Goal: Task Accomplishment & Management: Manage account settings

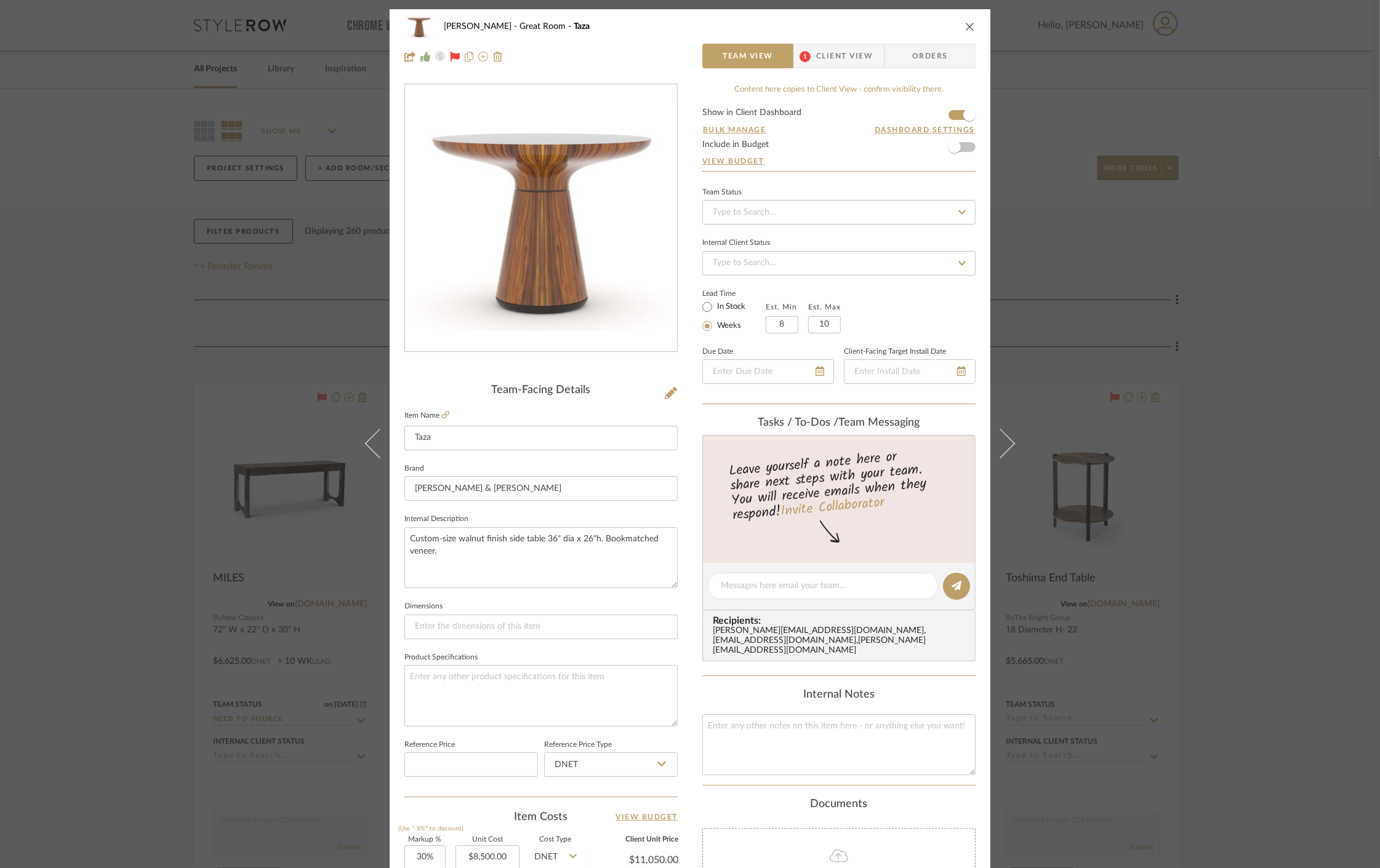
click at [265, 319] on div "[PERSON_NAME] Great Room Taza Team View 1 Client View Orders Team-Facing Detail…" at bounding box center [690, 434] width 1380 height 868
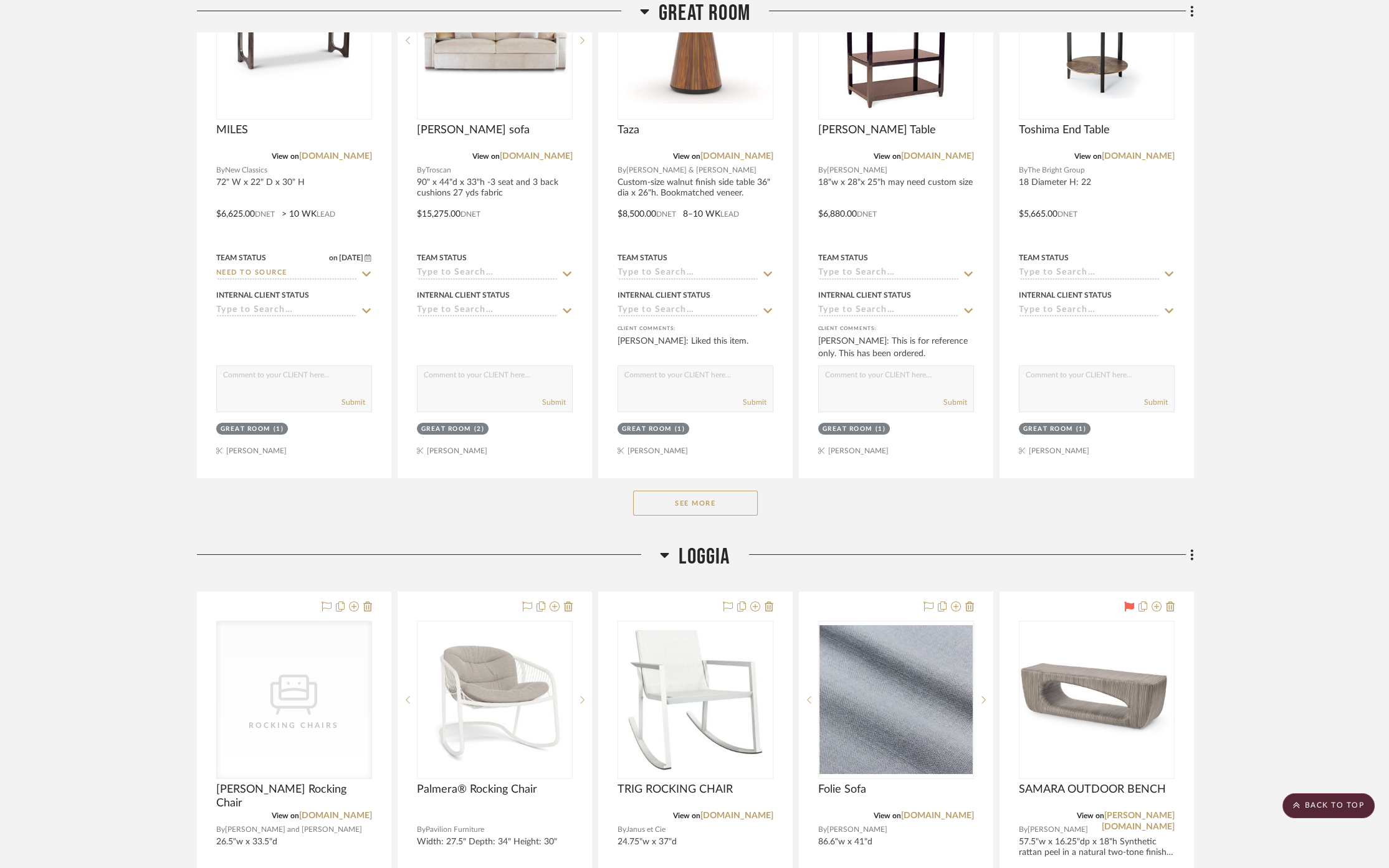
scroll to position [553, 0]
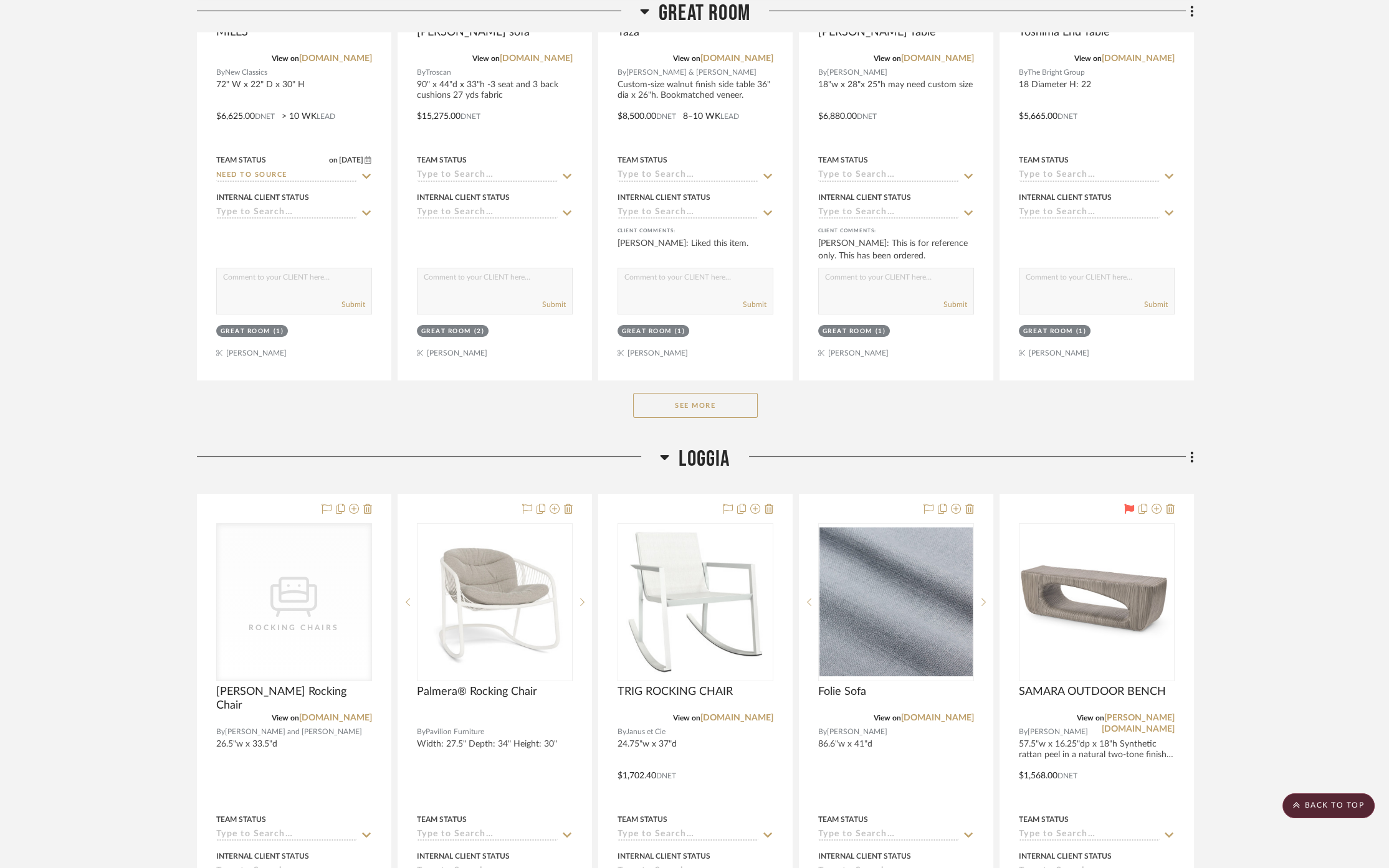
click at [690, 400] on button "See More" at bounding box center [695, 405] width 124 height 25
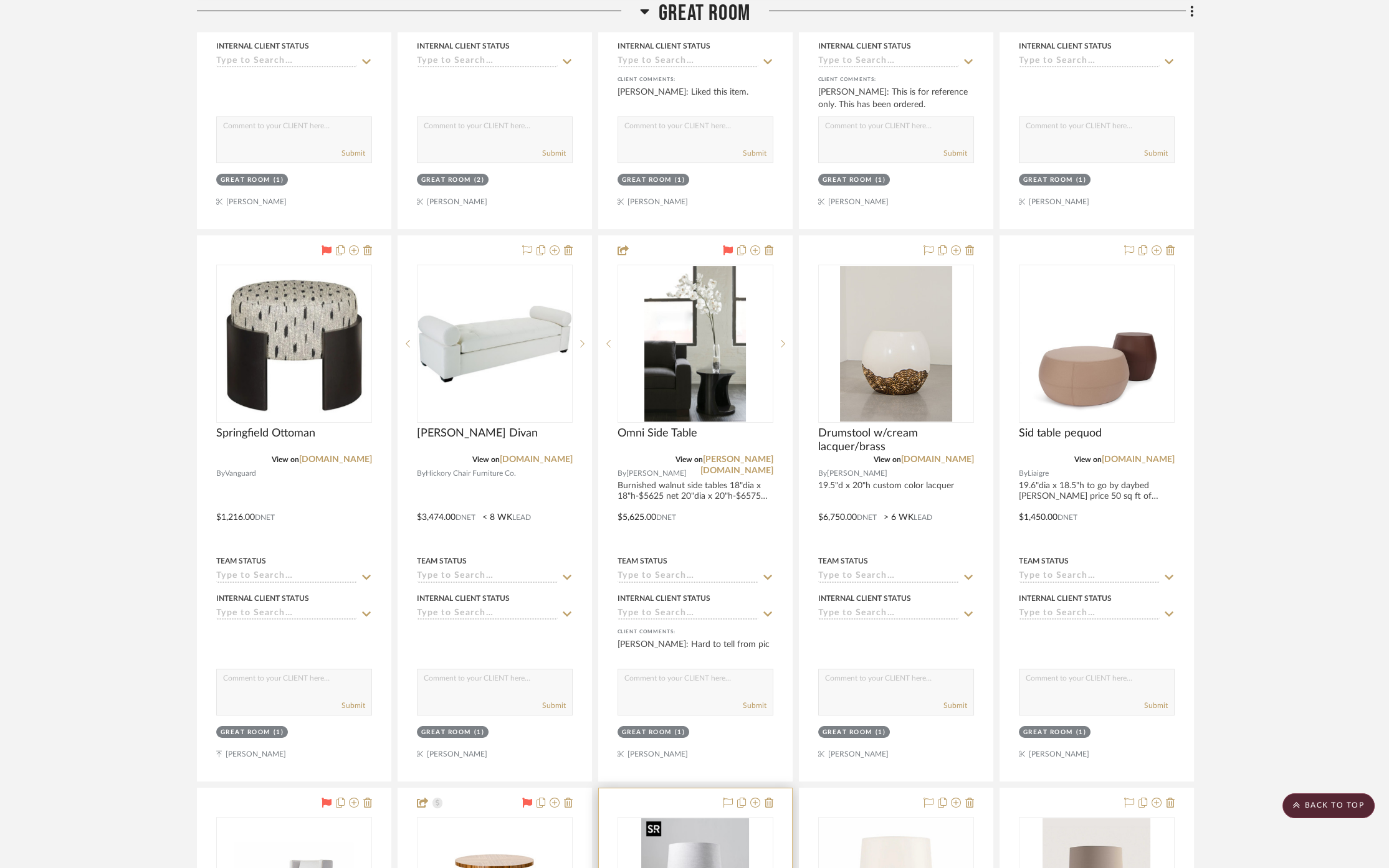
scroll to position [692, 0]
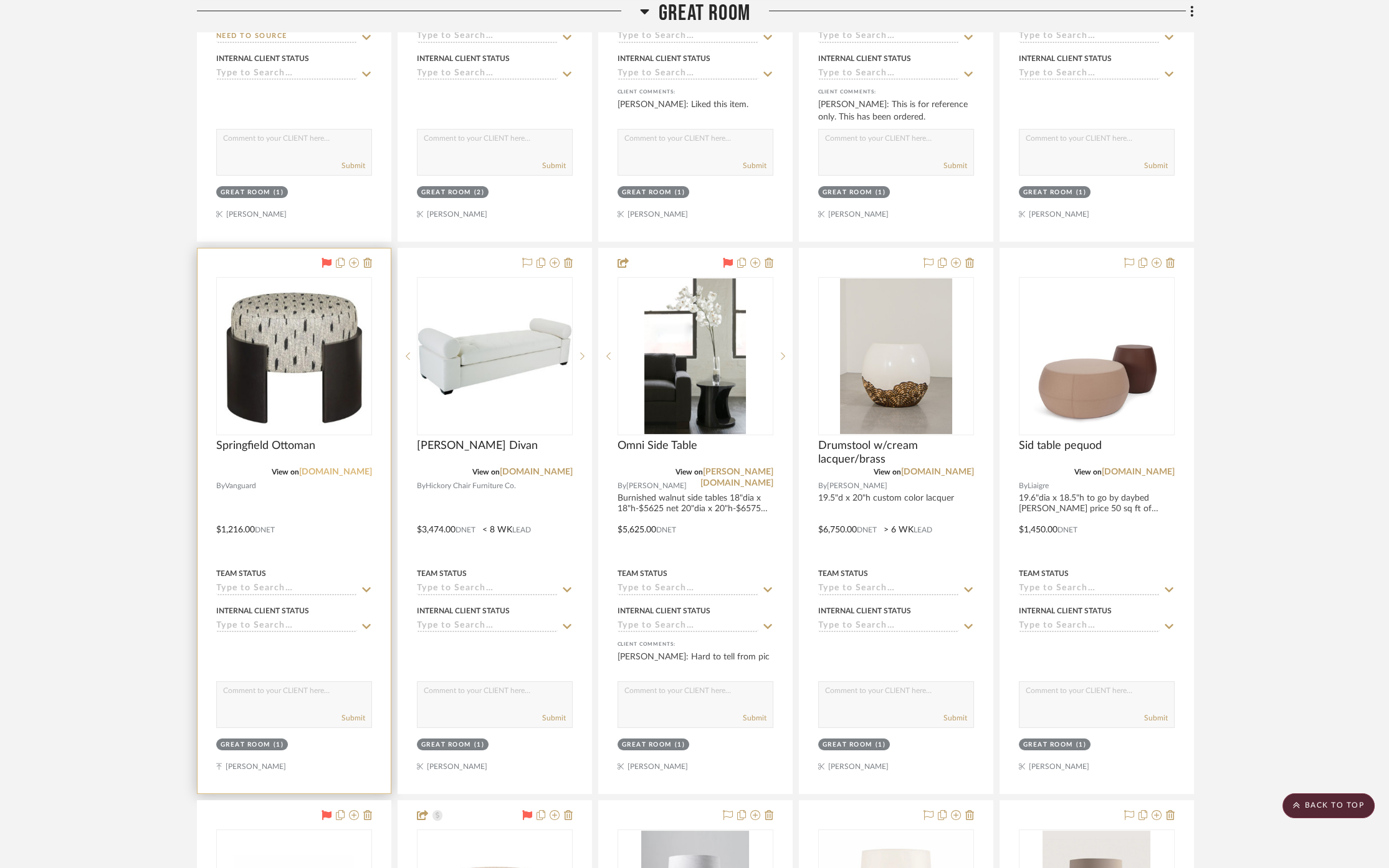
click at [322, 469] on link "[DOMAIN_NAME]" at bounding box center [335, 472] width 73 height 9
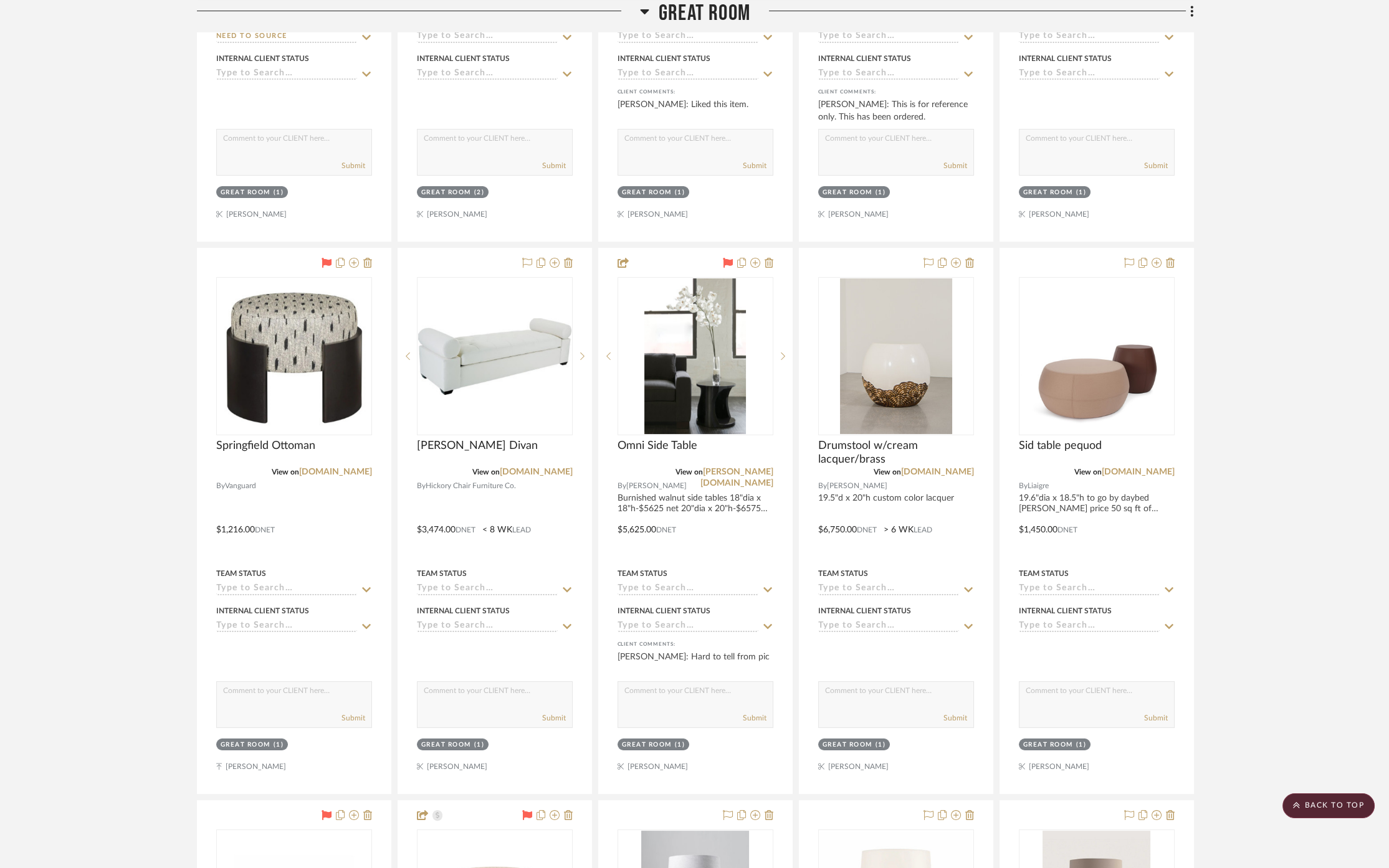
click at [685, 15] on span "Great Room" at bounding box center [704, 13] width 91 height 27
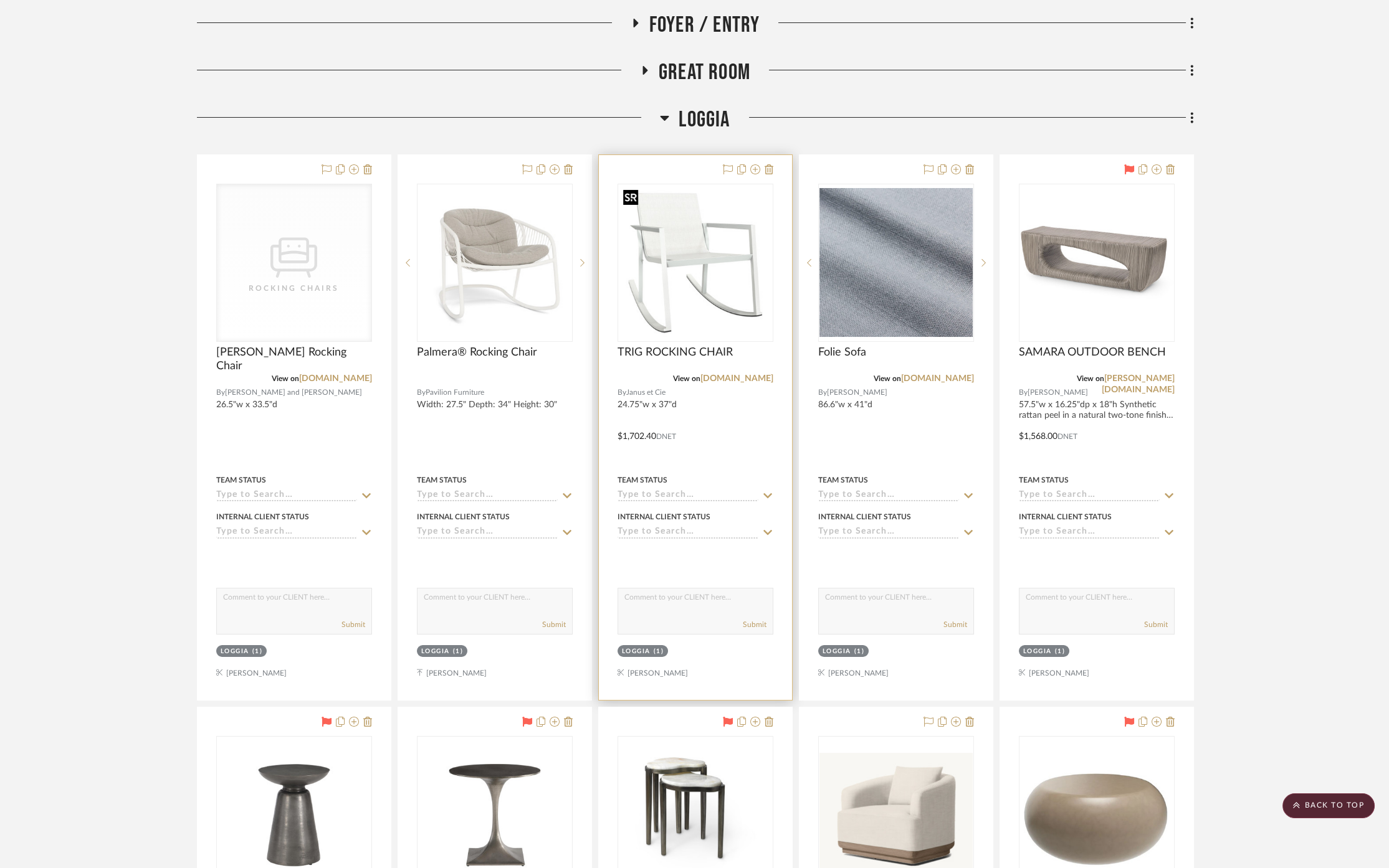
scroll to position [276, 0]
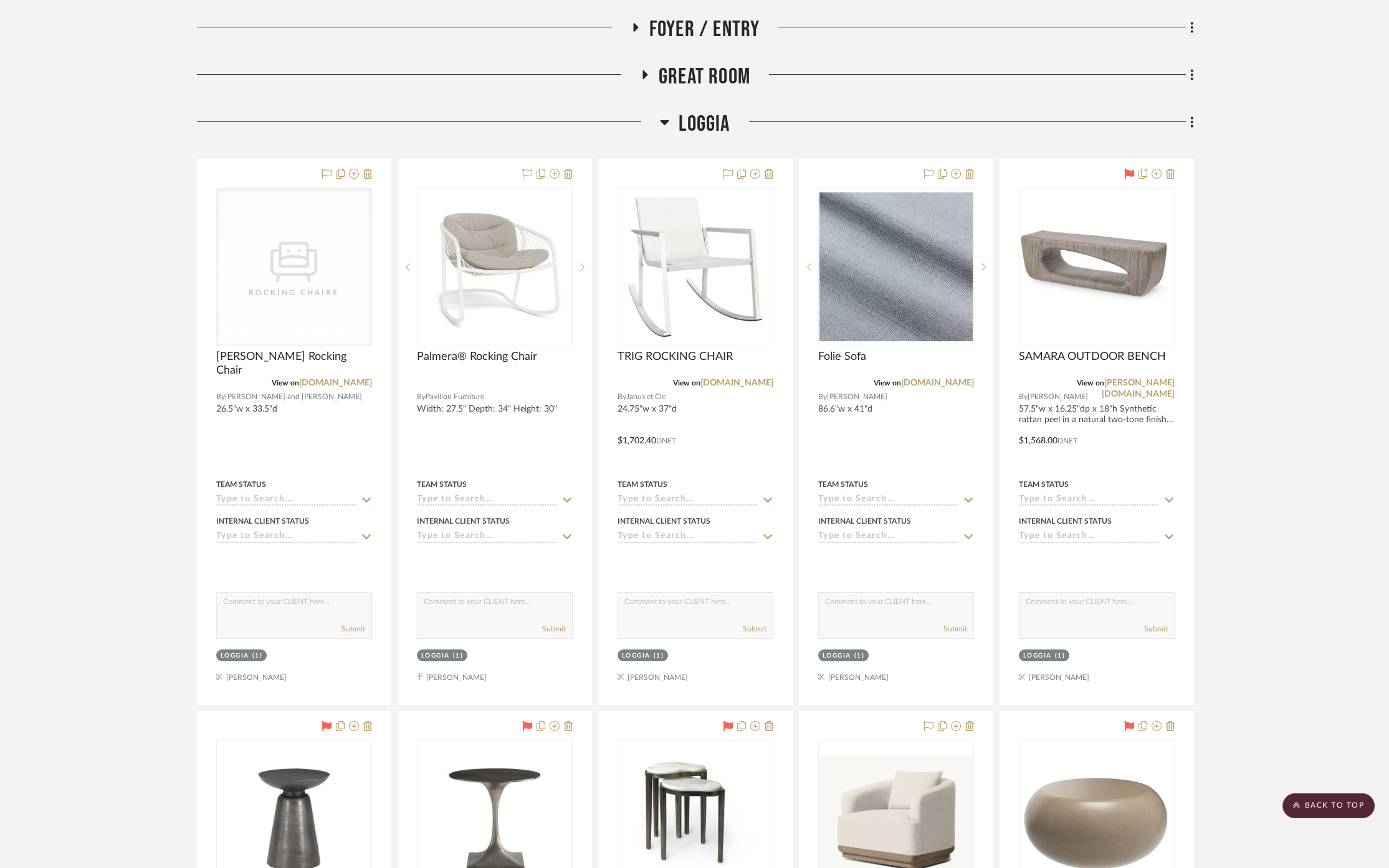
click at [667, 70] on span "Great Room" at bounding box center [704, 77] width 91 height 27
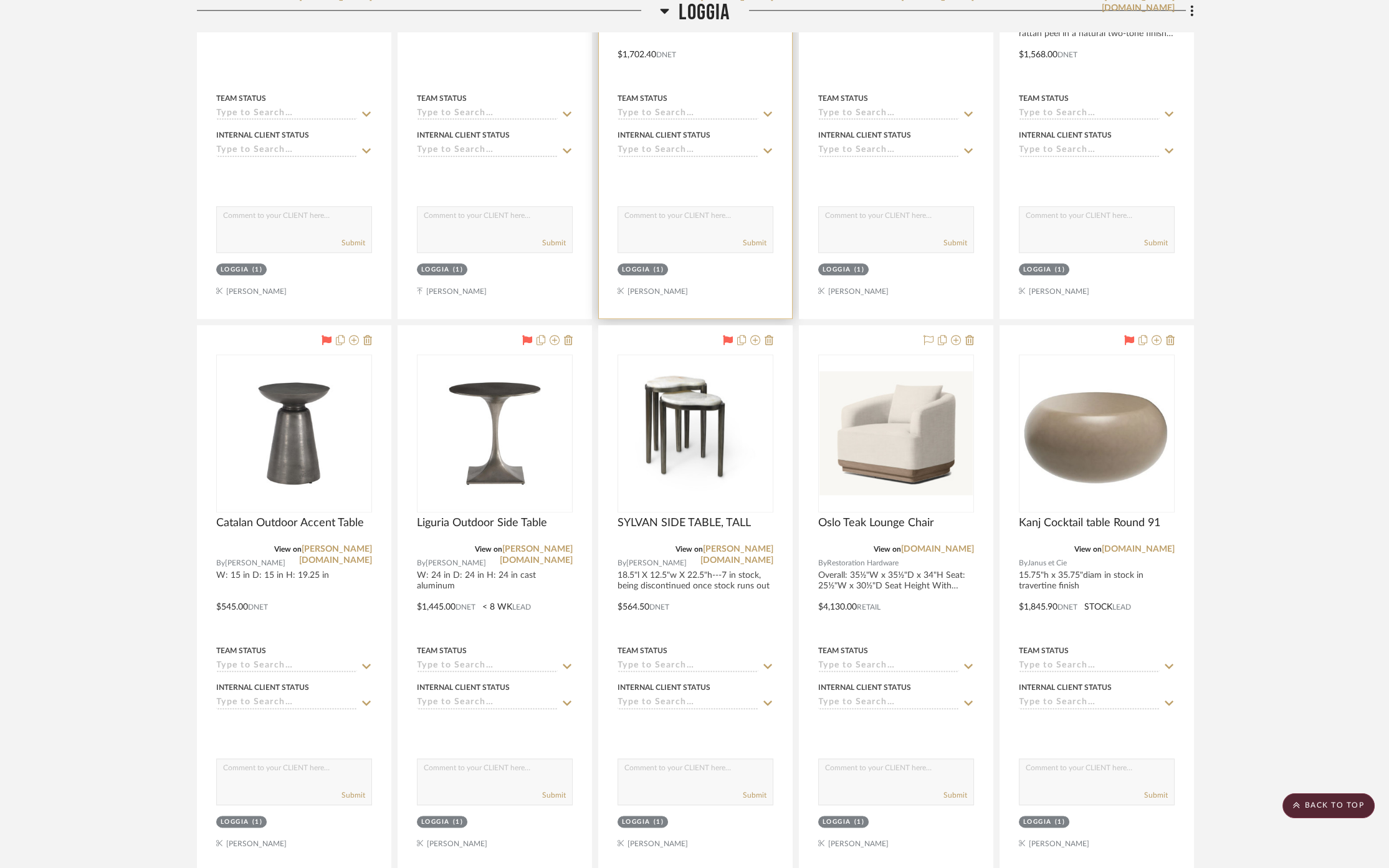
scroll to position [4083, 0]
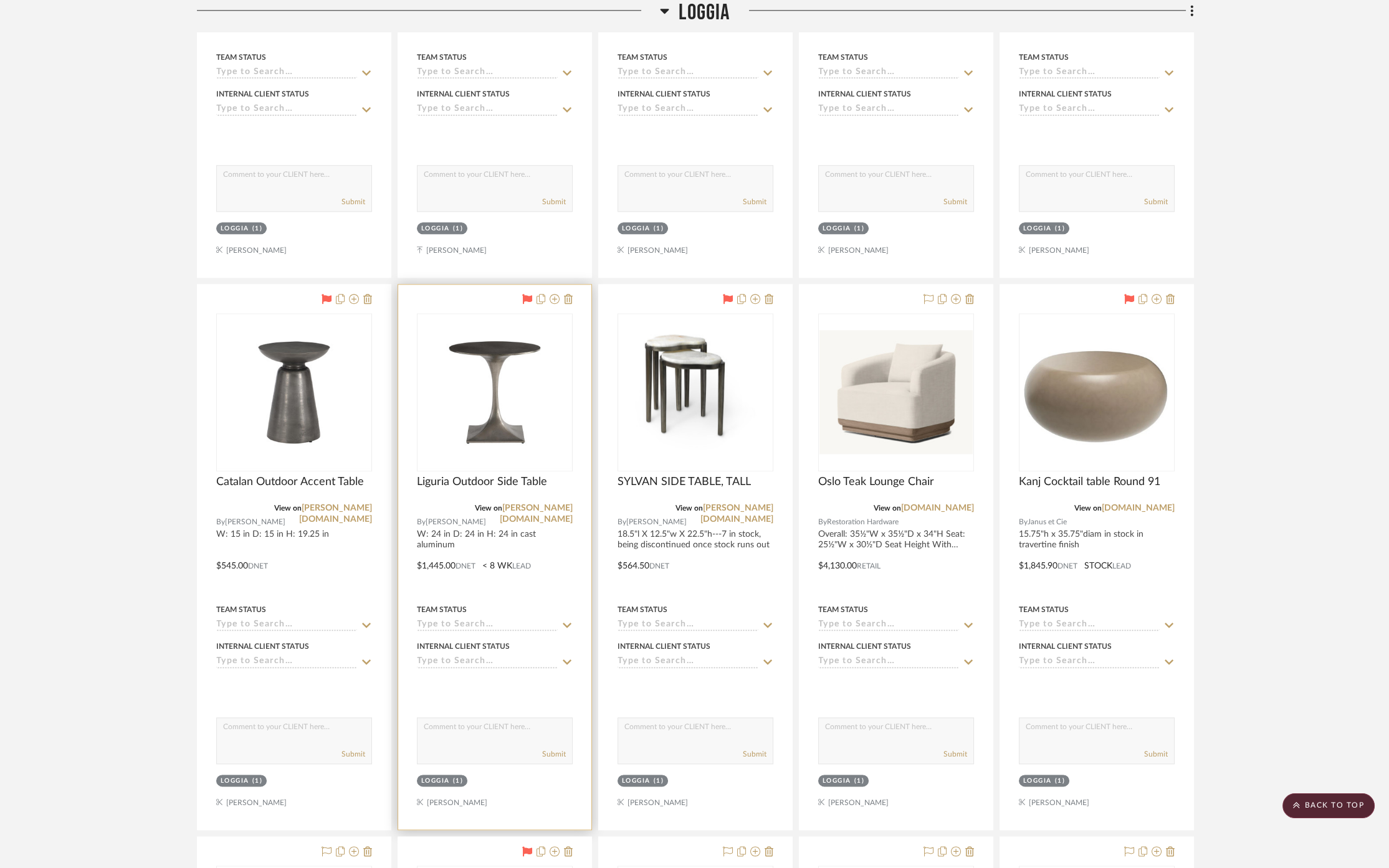
click at [523, 610] on div "Team Status" at bounding box center [494, 616] width 156 height 30
click at [518, 578] on div at bounding box center [494, 557] width 193 height 545
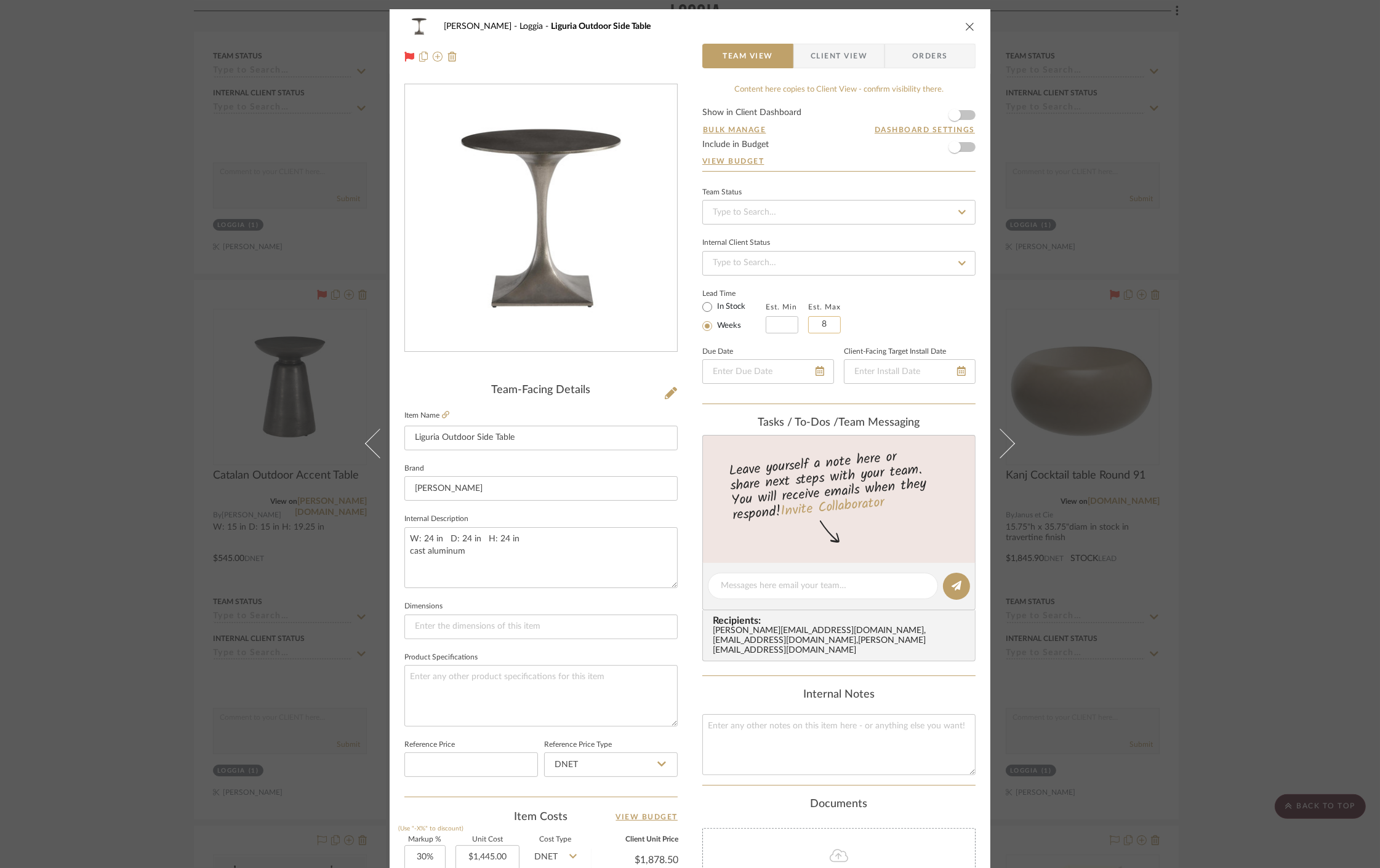
click at [825, 317] on input "8" at bounding box center [824, 325] width 32 height 18
click at [765, 327] on input at bounding box center [781, 325] width 32 height 18
type input "3"
click at [672, 373] on div "Team-Facing Details Item Name [GEOGRAPHIC_DATA] Outdoor Side Table Brand [PERSO…" at bounding box center [541, 589] width 273 height 1012
click at [239, 442] on div "[PERSON_NAME] Loggia Liguria Outdoor Side Table Team View Client View Orders Te…" at bounding box center [690, 434] width 1380 height 868
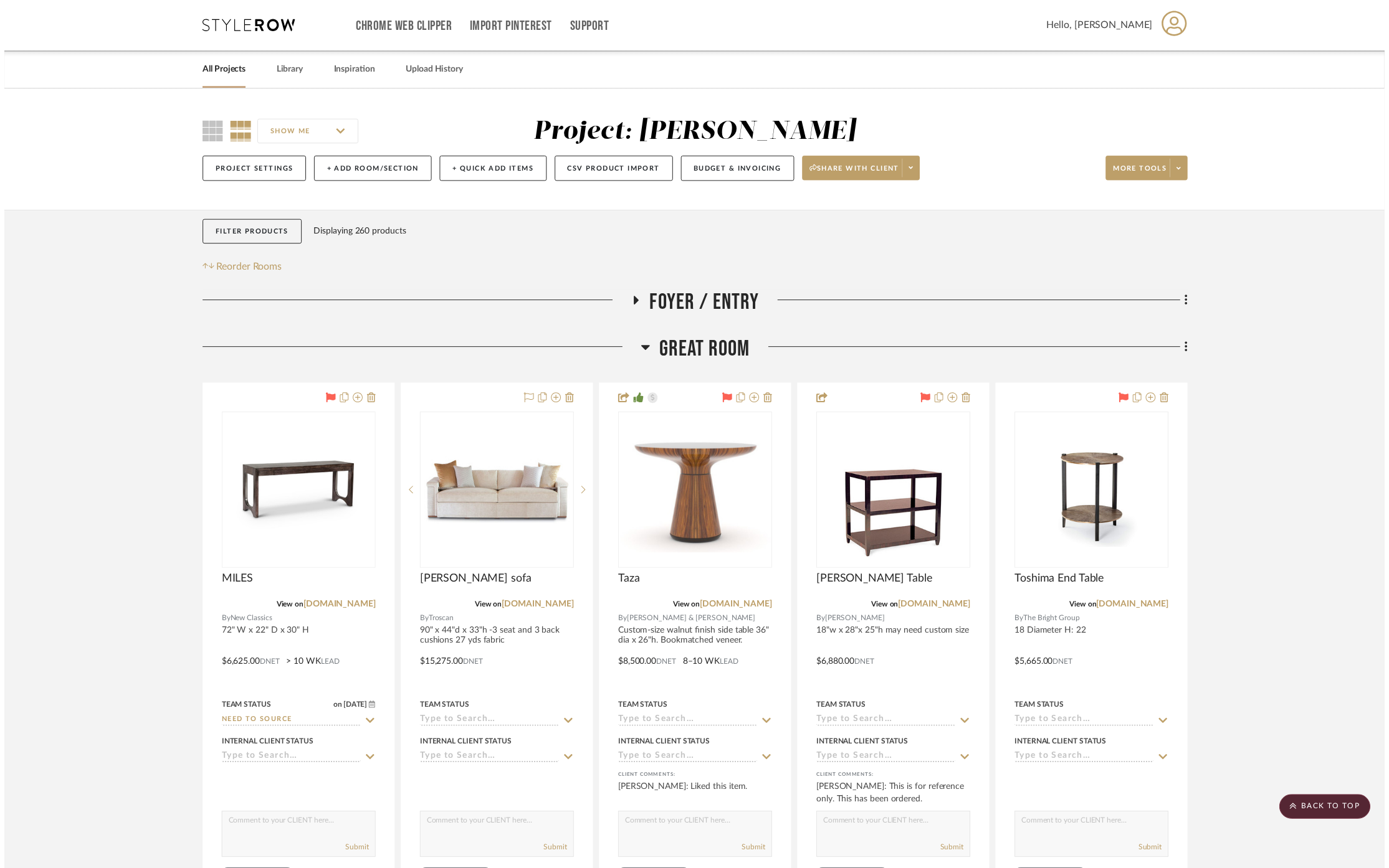
scroll to position [4083, 0]
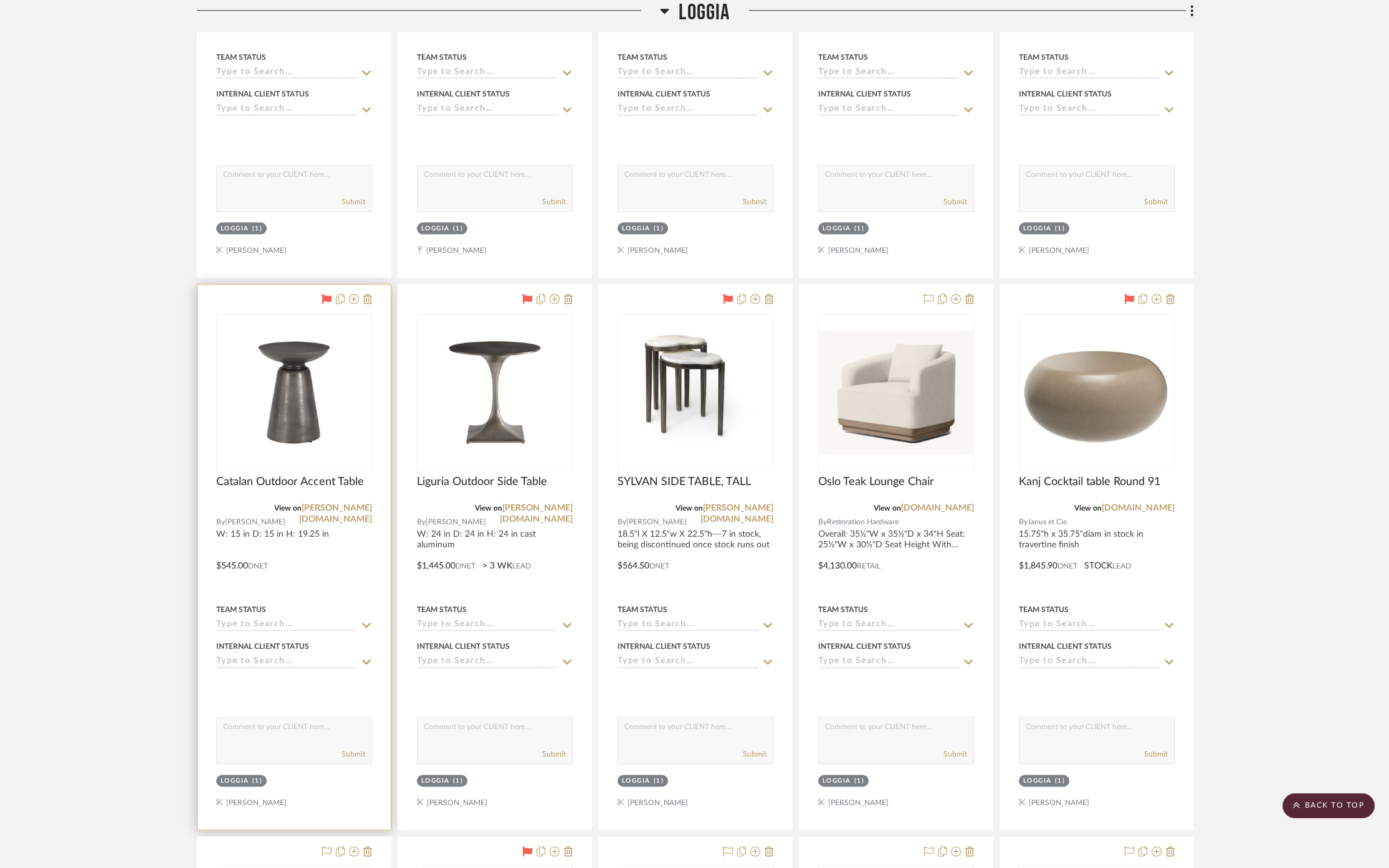
click at [367, 609] on div "Team Status" at bounding box center [293, 616] width 156 height 30
click at [355, 586] on div at bounding box center [294, 557] width 193 height 545
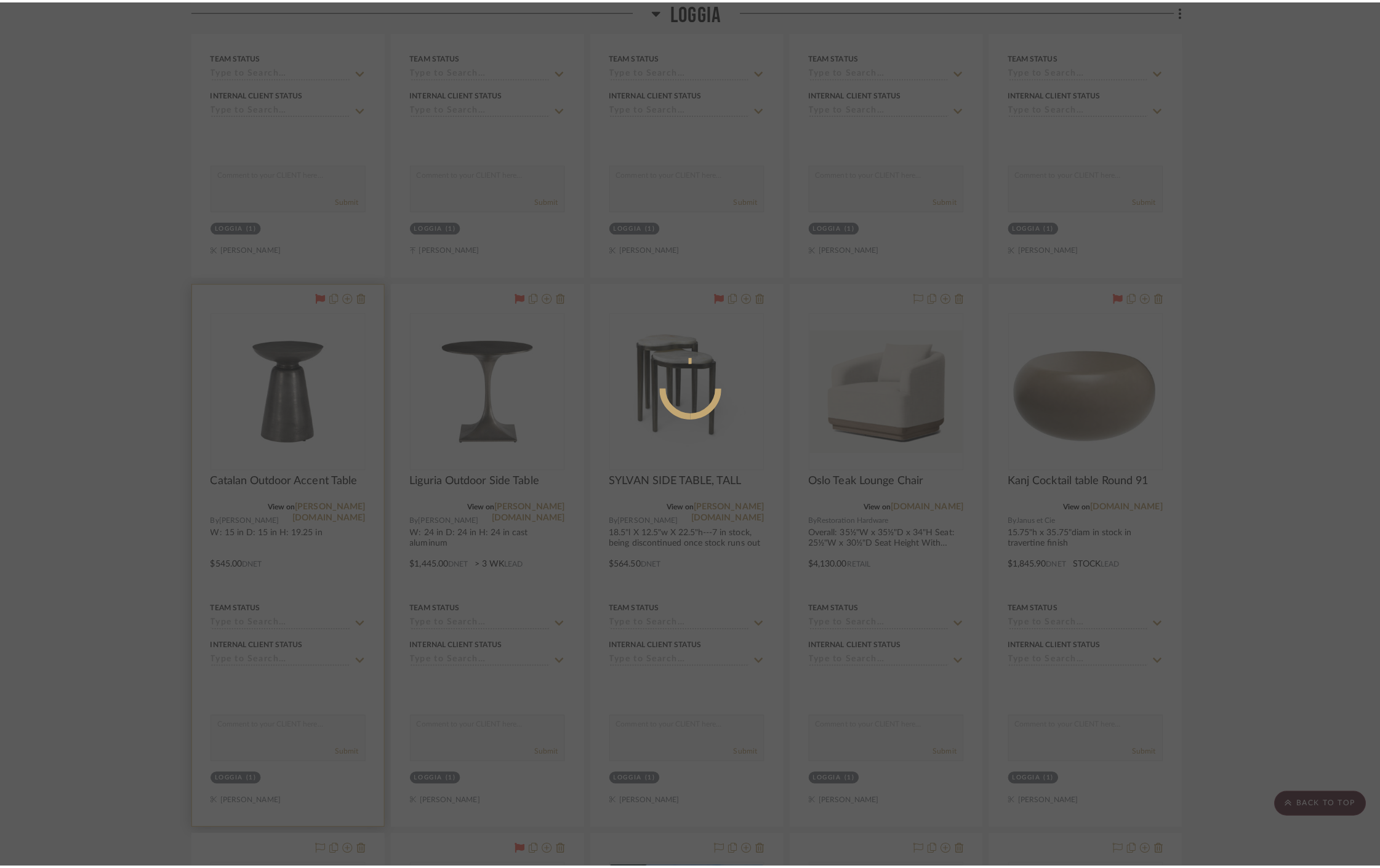
scroll to position [0, 0]
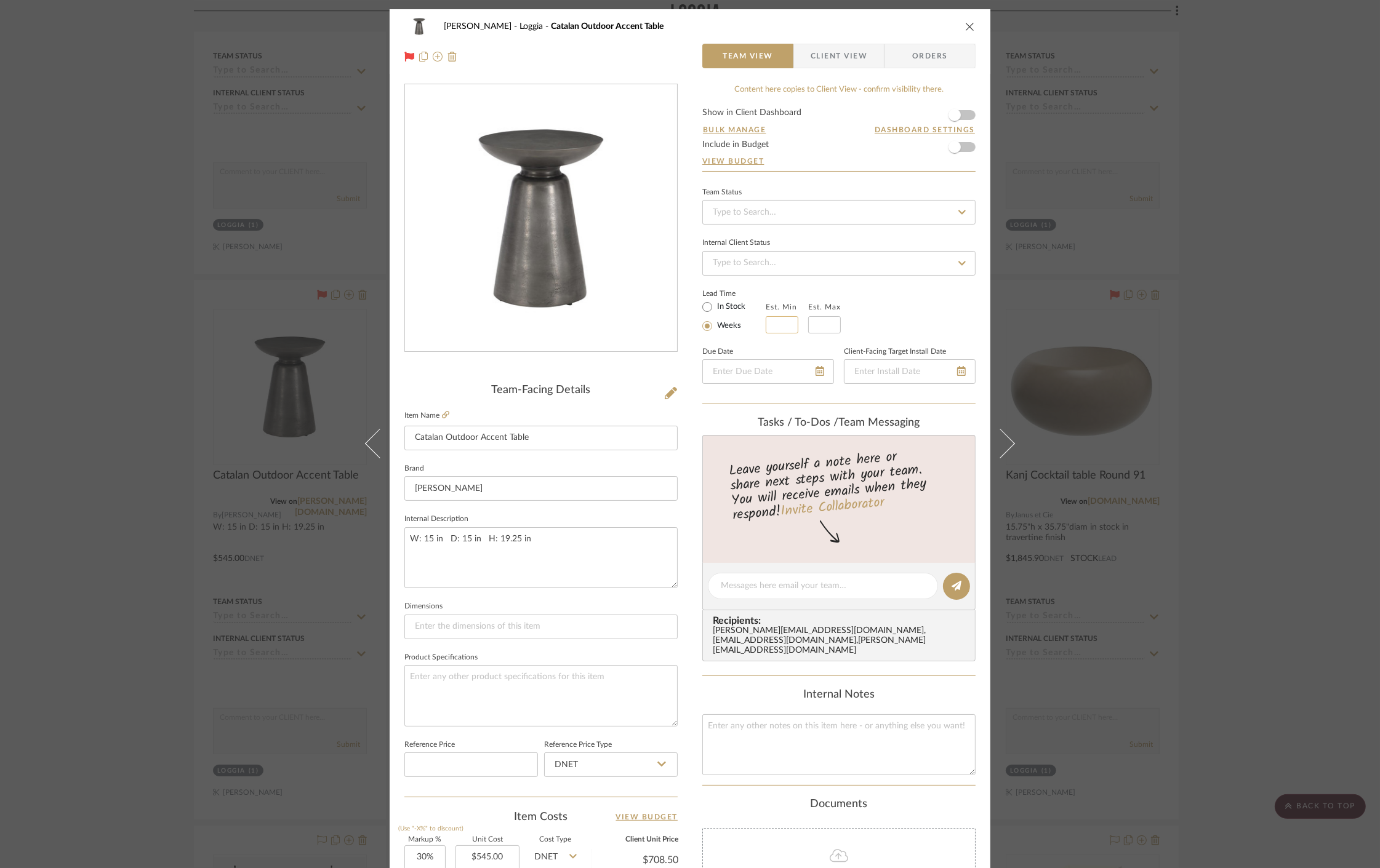
click at [775, 317] on input "text" at bounding box center [781, 325] width 32 height 18
type input "3"
drag, startPoint x: 859, startPoint y: 324, endPoint x: 874, endPoint y: 324, distance: 15.0
click at [859, 324] on div "Lead Time In Stock Weeks Est. Min 3 Est. Max" at bounding box center [839, 309] width 273 height 48
click at [1093, 324] on div "[PERSON_NAME] Loggia Catalan Outdoor Accent Table Team View Client View Orders …" at bounding box center [690, 434] width 1380 height 868
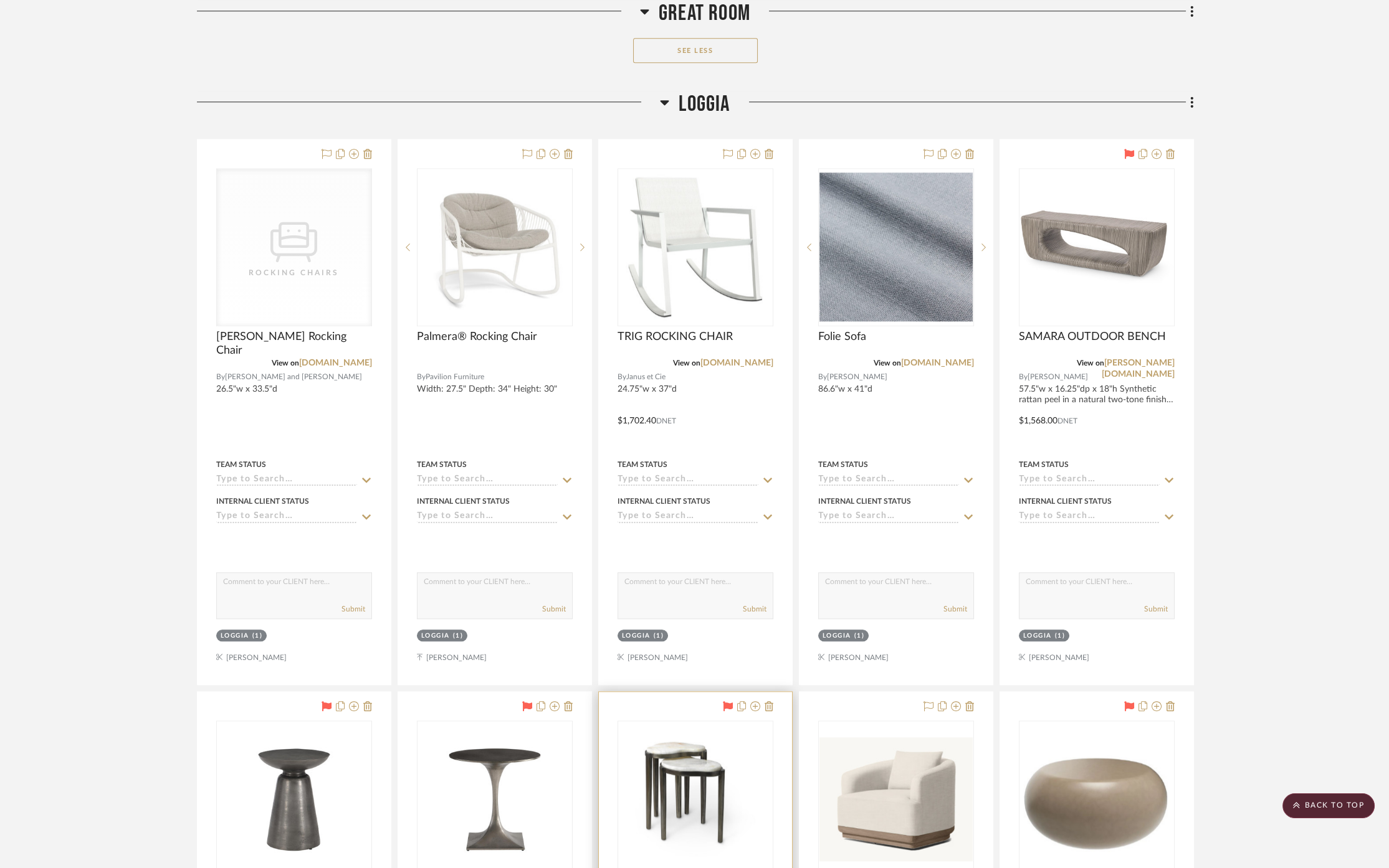
scroll to position [3668, 0]
